Goal: Task Accomplishment & Management: Manage account settings

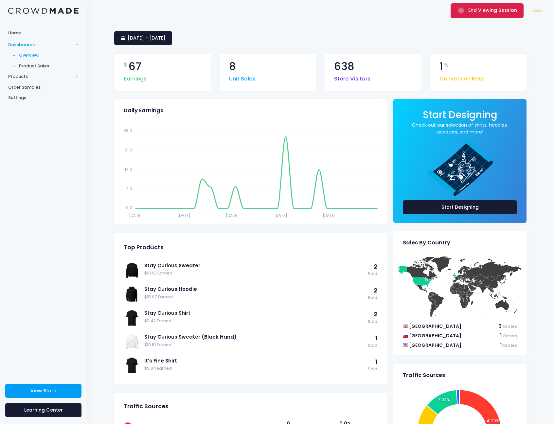
click at [486, 14] on button "End Viewing Session" at bounding box center [487, 10] width 73 height 14
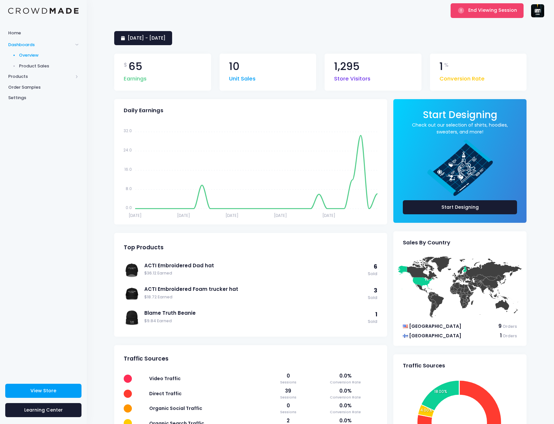
click at [392, 22] on div "14 September 2025 - 13 October 2025 $ 65 Earnings 10 Unit Sales 1,295 Store Vis…" at bounding box center [320, 291] width 467 height 540
click at [67, 211] on div "Home Dashboards Overview Product Sales Products Product Builder Product Editor …" at bounding box center [43, 200] width 87 height 347
click at [337, 30] on div "14 September 2025 - 13 October 2025 $ 65 Earnings 10 Unit Sales 1,295 Store Vis…" at bounding box center [320, 291] width 467 height 540
click at [484, 12] on span "End Viewing Session" at bounding box center [492, 10] width 49 height 7
click at [472, 15] on button "End Viewing Session" at bounding box center [487, 10] width 73 height 14
